Goal: Transaction & Acquisition: Purchase product/service

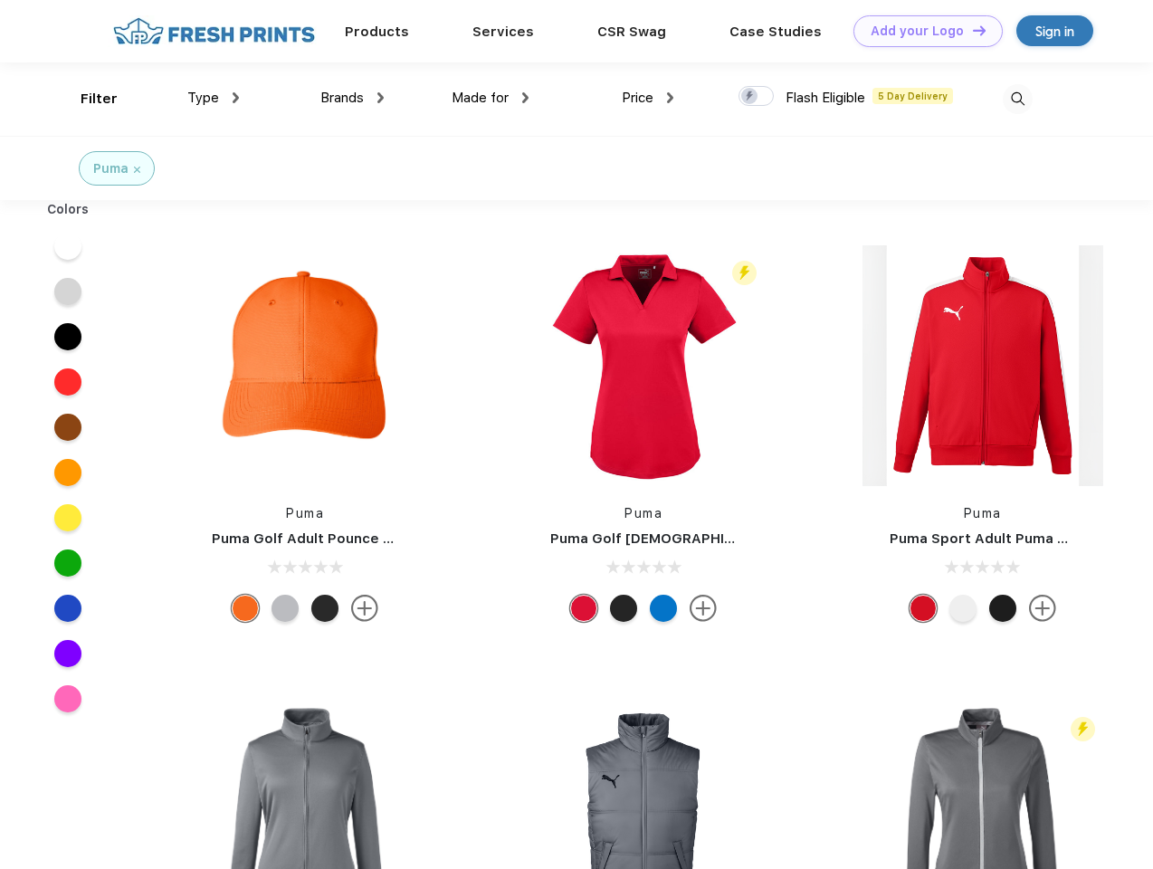
click at [922, 31] on link "Add your Logo Design Tool" at bounding box center [928, 31] width 149 height 32
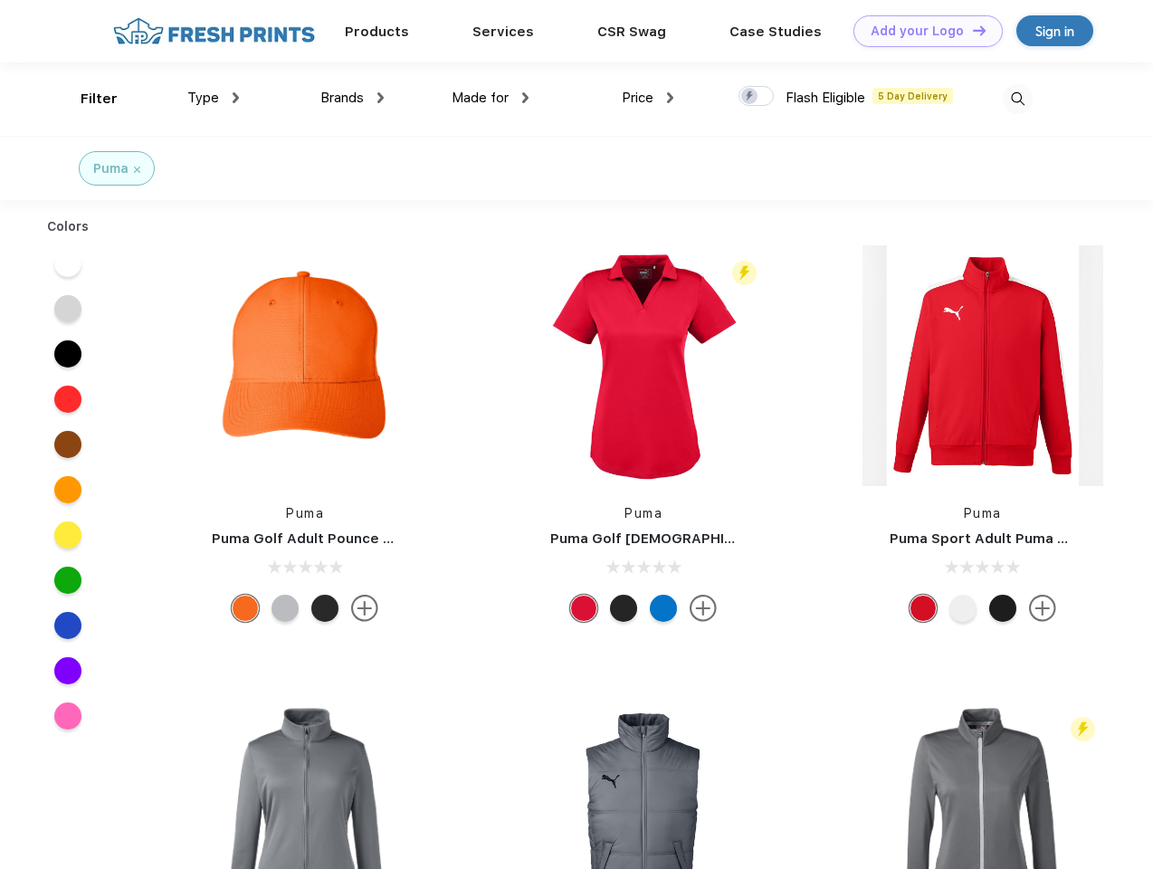
click at [0, 0] on div "Design Tool" at bounding box center [0, 0] width 0 height 0
click at [971, 30] on link "Add your Logo Design Tool" at bounding box center [928, 31] width 149 height 32
click at [87, 99] on div "Filter" at bounding box center [99, 99] width 37 height 21
click at [214, 98] on span "Type" at bounding box center [203, 98] width 32 height 16
click at [352, 98] on span "Brands" at bounding box center [341, 98] width 43 height 16
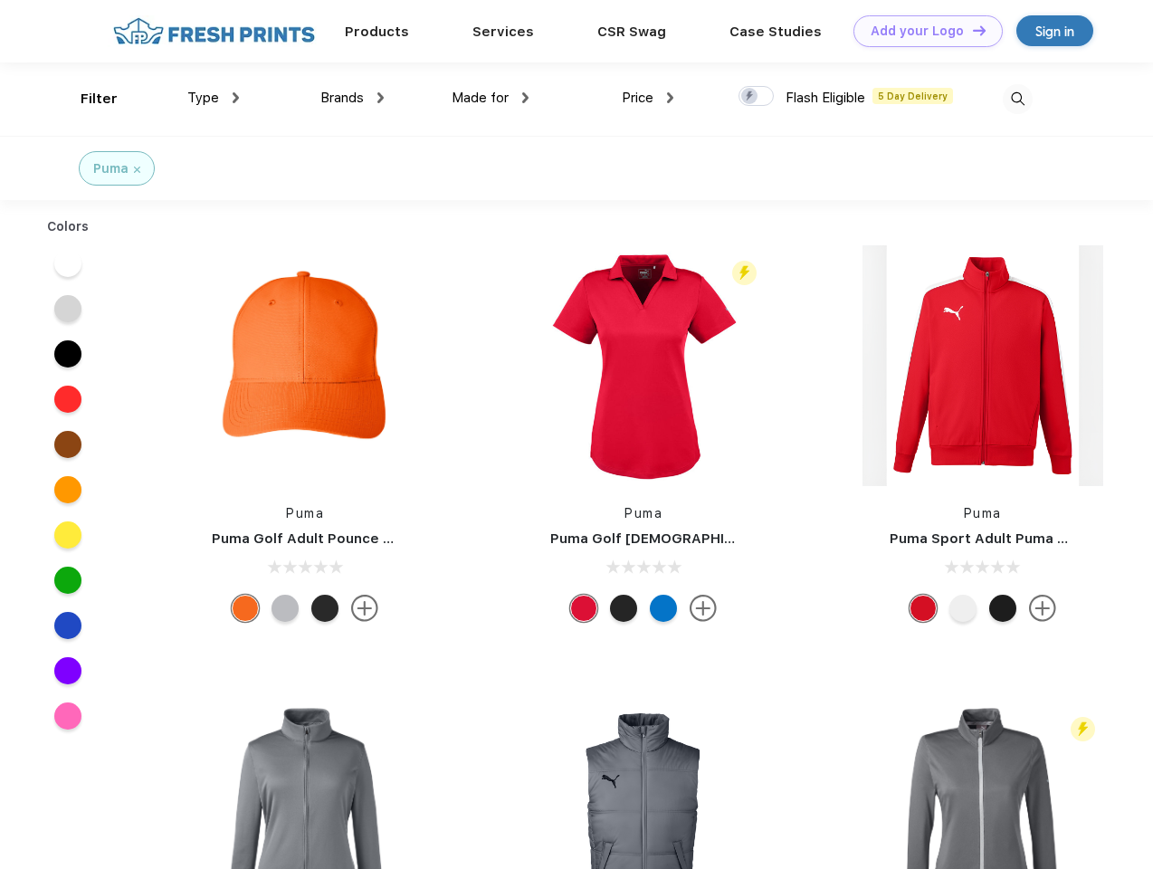
click at [491, 98] on span "Made for" at bounding box center [480, 98] width 57 height 16
click at [648, 98] on span "Price" at bounding box center [638, 98] width 32 height 16
click at [757, 97] on div at bounding box center [756, 96] width 35 height 20
click at [750, 97] on input "checkbox" at bounding box center [745, 91] width 12 height 12
click at [1017, 99] on img at bounding box center [1018, 99] width 30 height 30
